Goal: Task Accomplishment & Management: Complete application form

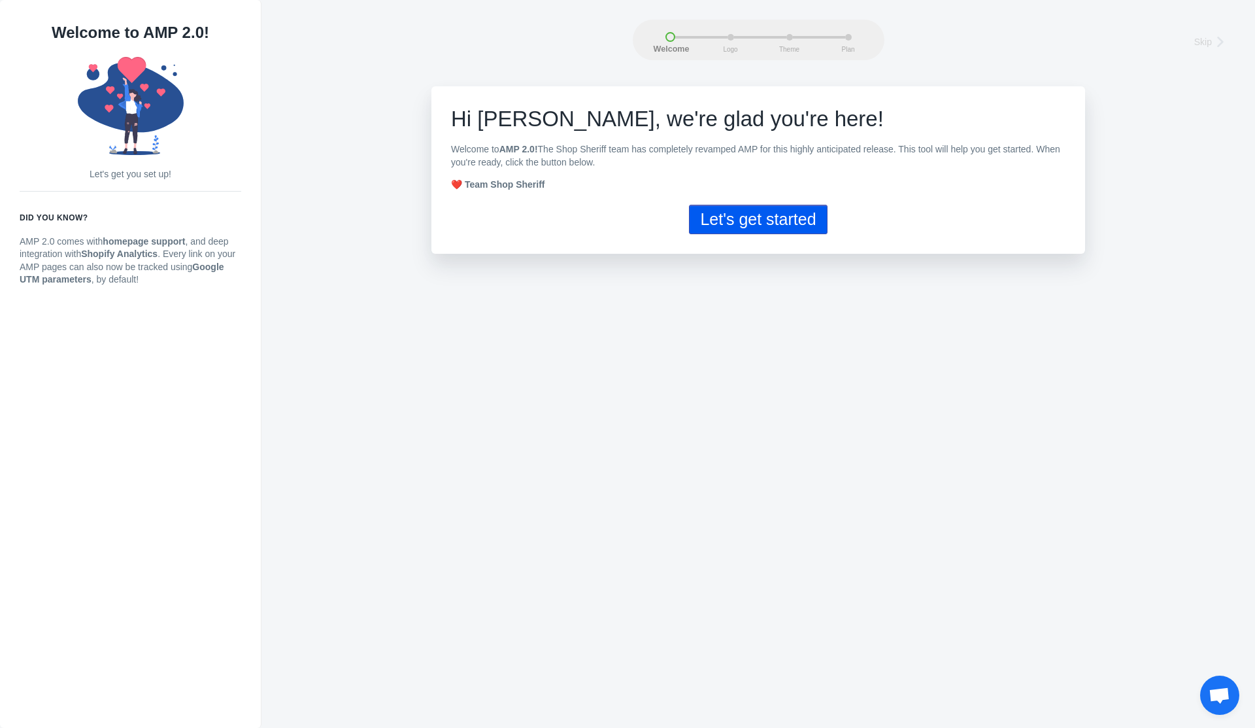
click at [751, 207] on button "Let's get started" at bounding box center [758, 219] width 138 height 29
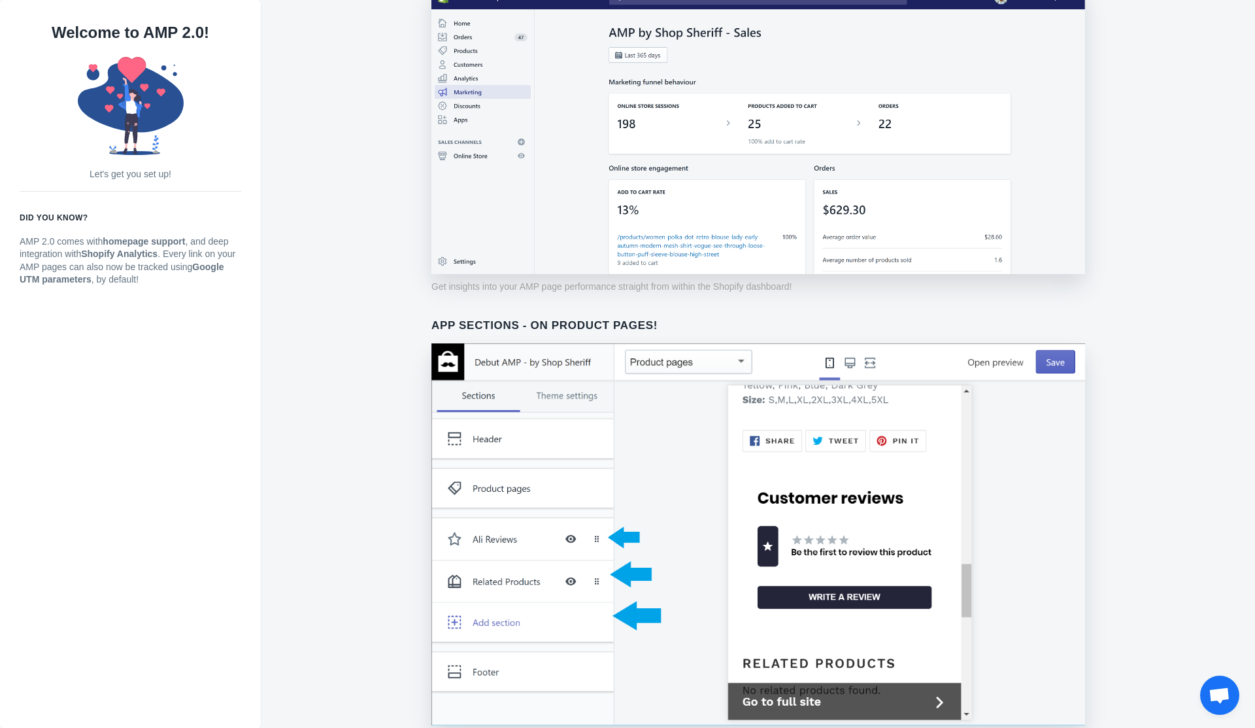
scroll to position [798, 0]
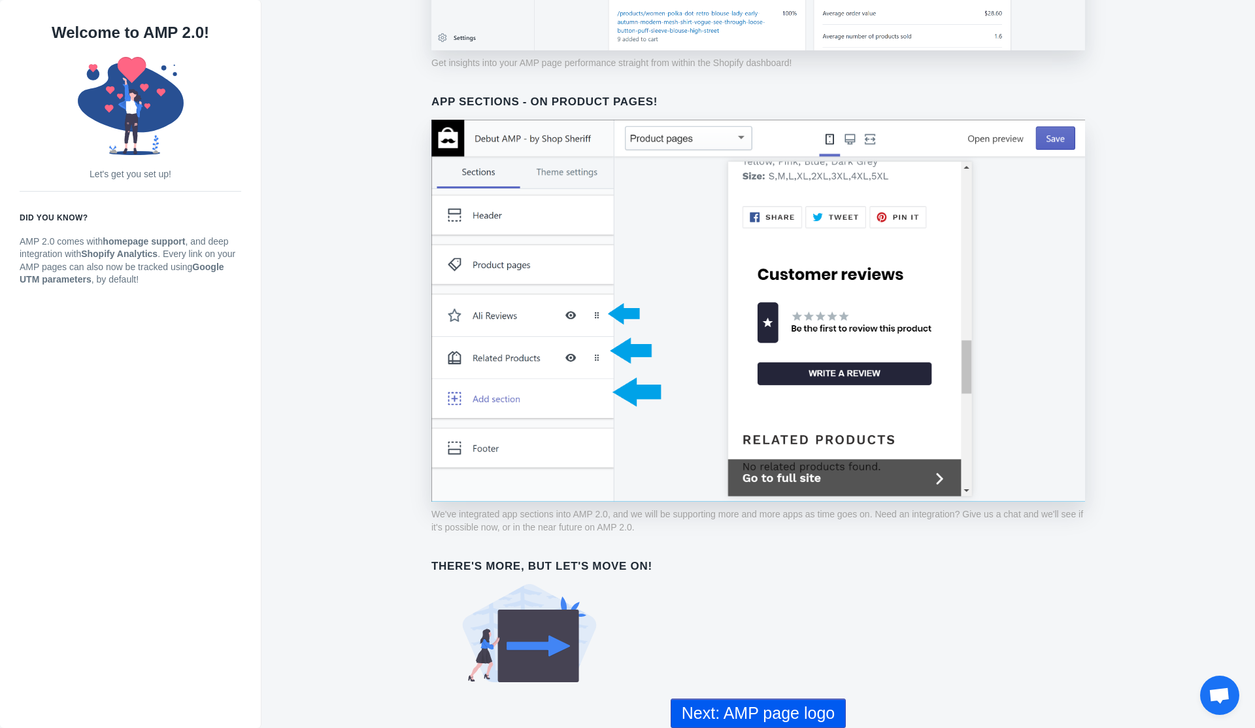
click at [750, 714] on button "Next: AMP page logo" at bounding box center [758, 712] width 175 height 29
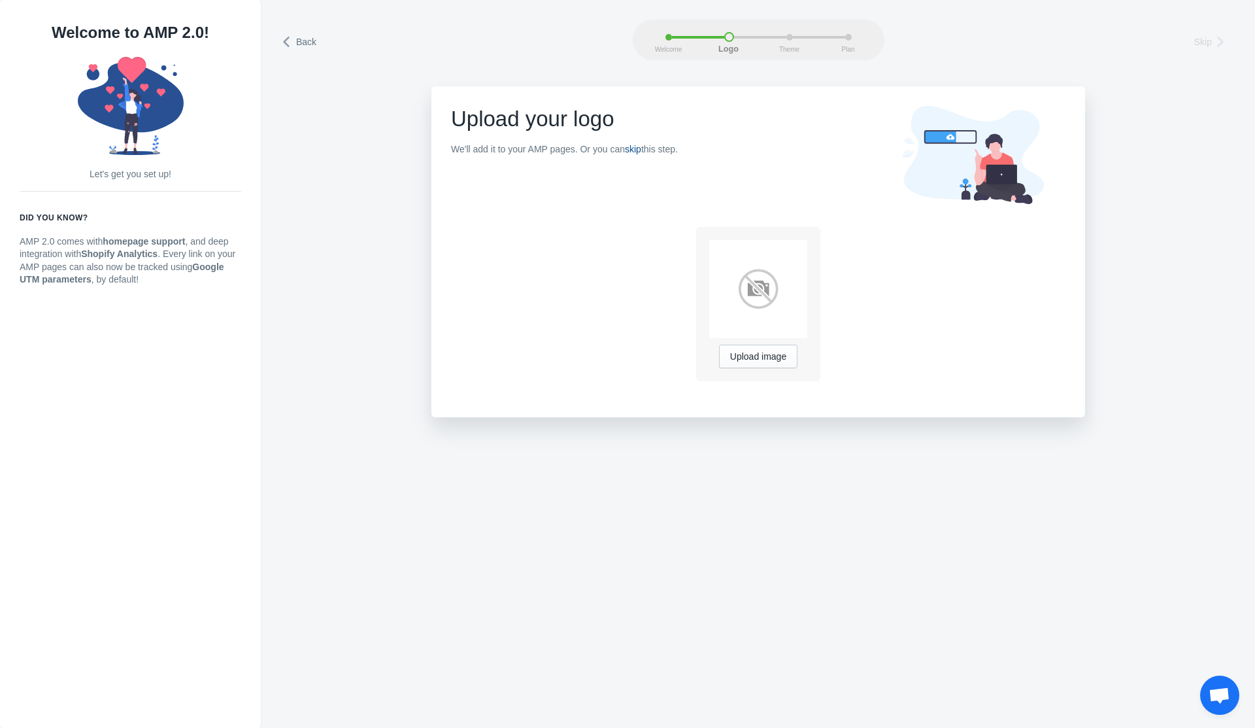
click at [641, 152] on link "skip" at bounding box center [633, 149] width 16 height 10
